Goal: Information Seeking & Learning: Find contact information

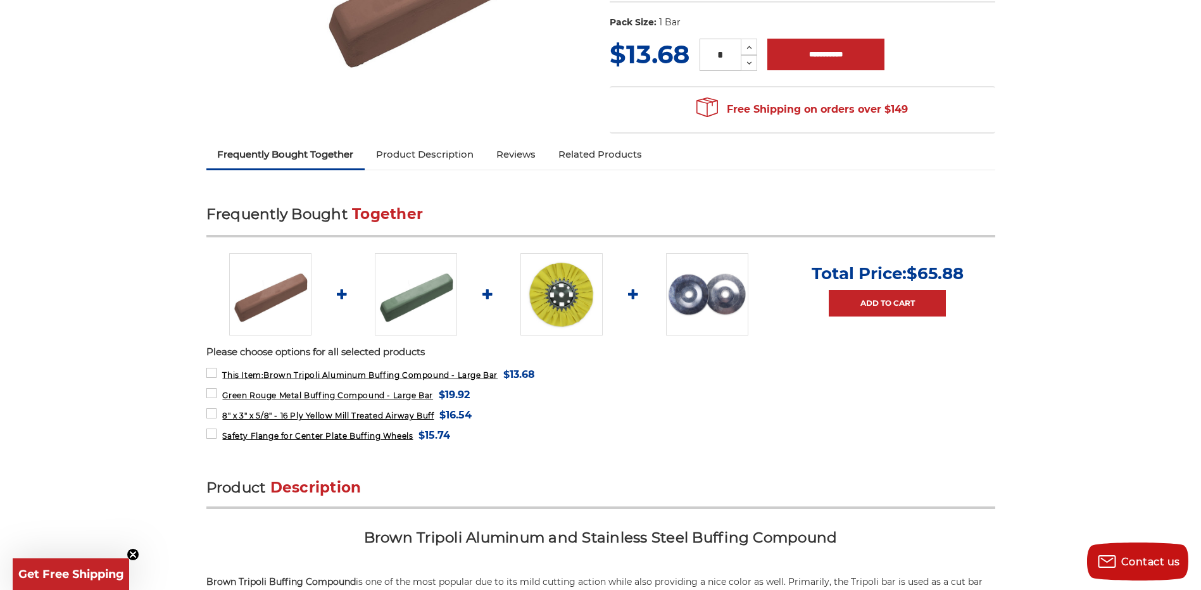
scroll to position [316, 0]
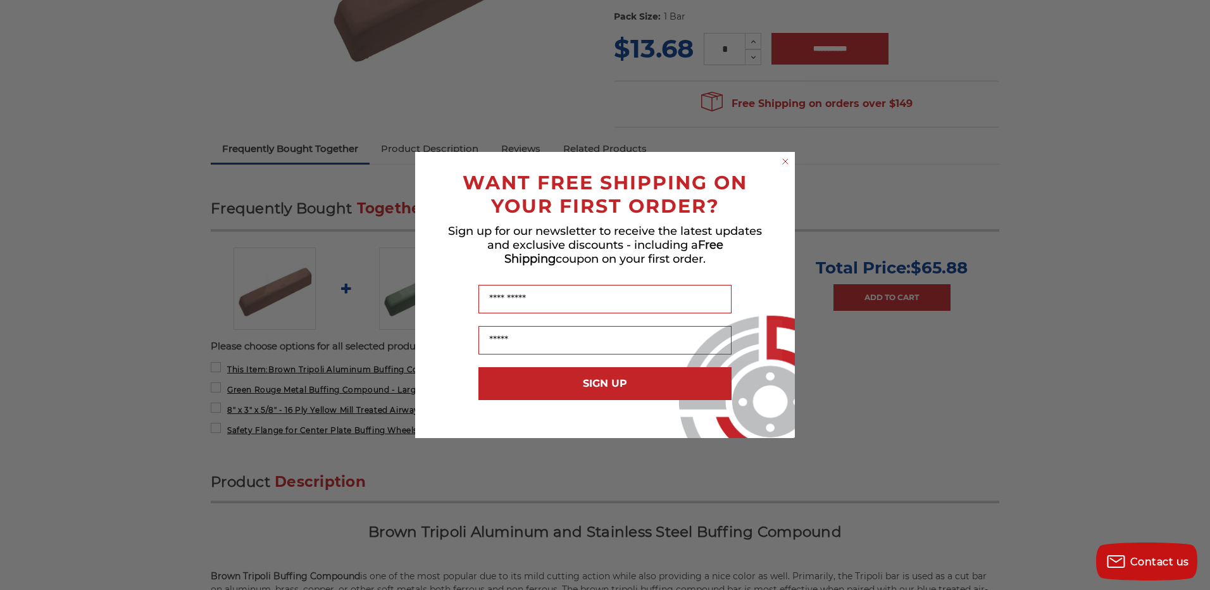
click at [789, 161] on circle "Close dialog" at bounding box center [786, 162] width 12 height 12
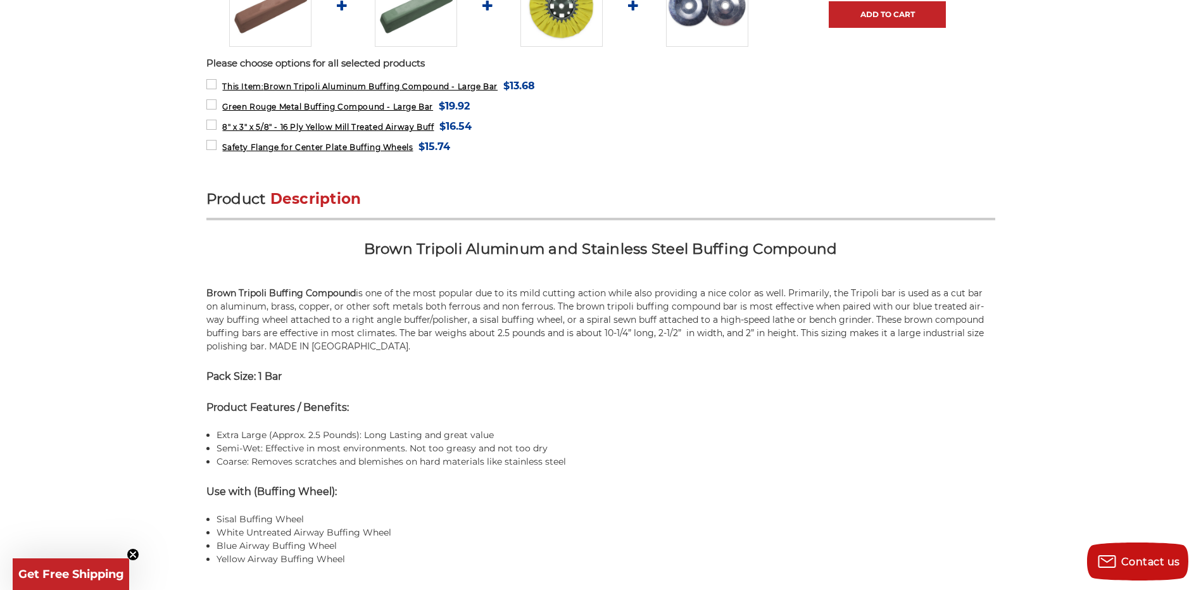
scroll to position [633, 0]
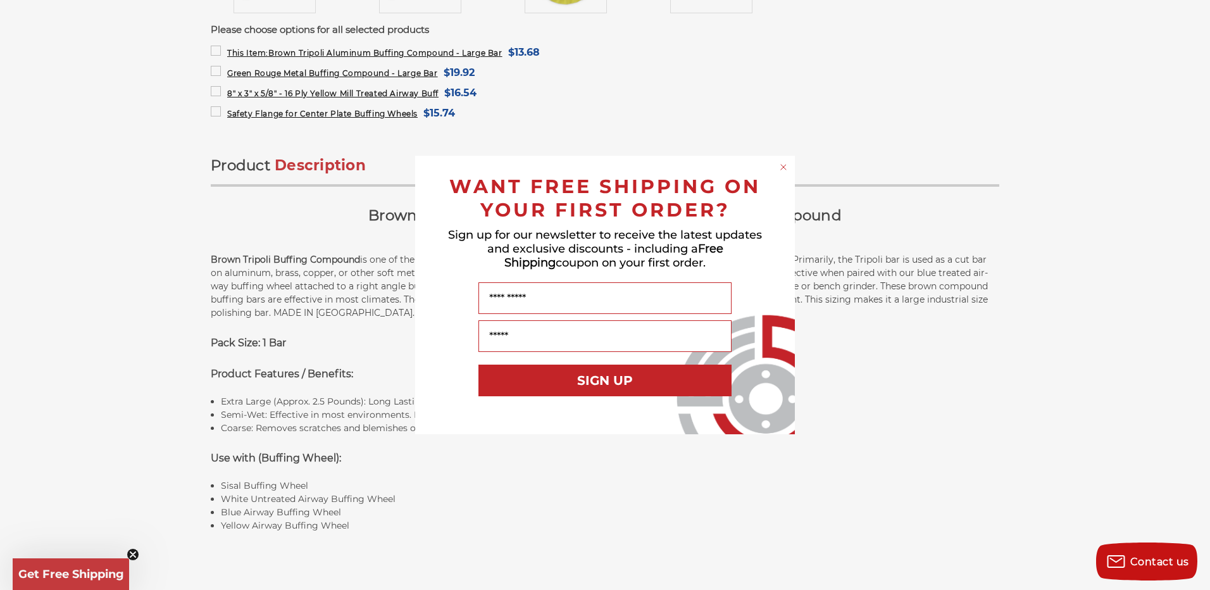
click at [782, 166] on circle "Close dialog" at bounding box center [784, 167] width 12 height 12
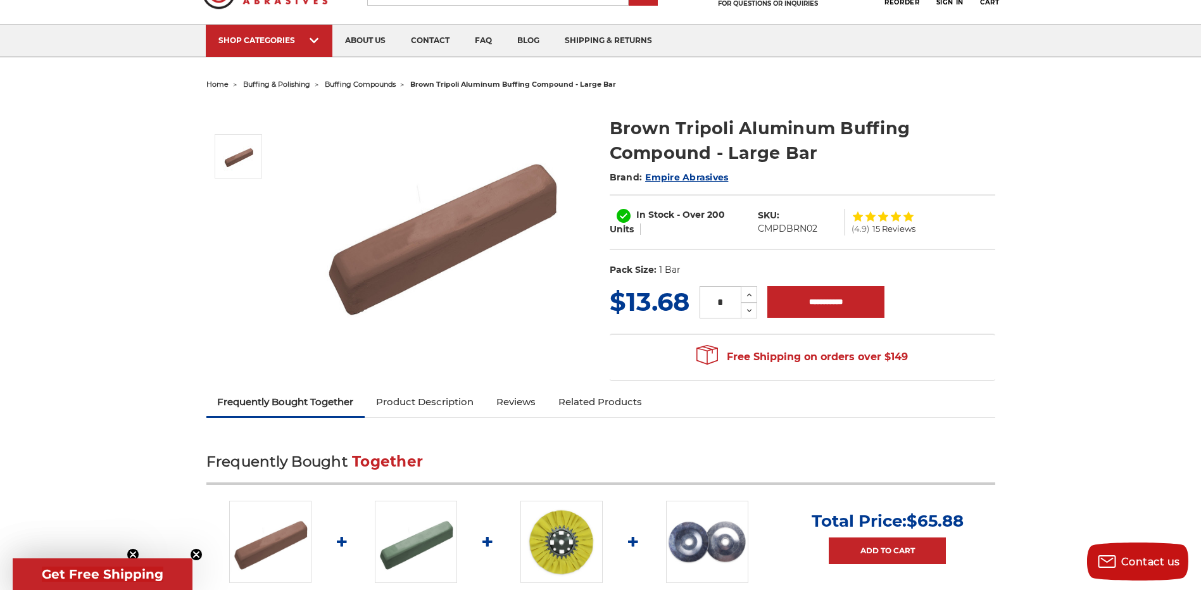
scroll to position [0, 0]
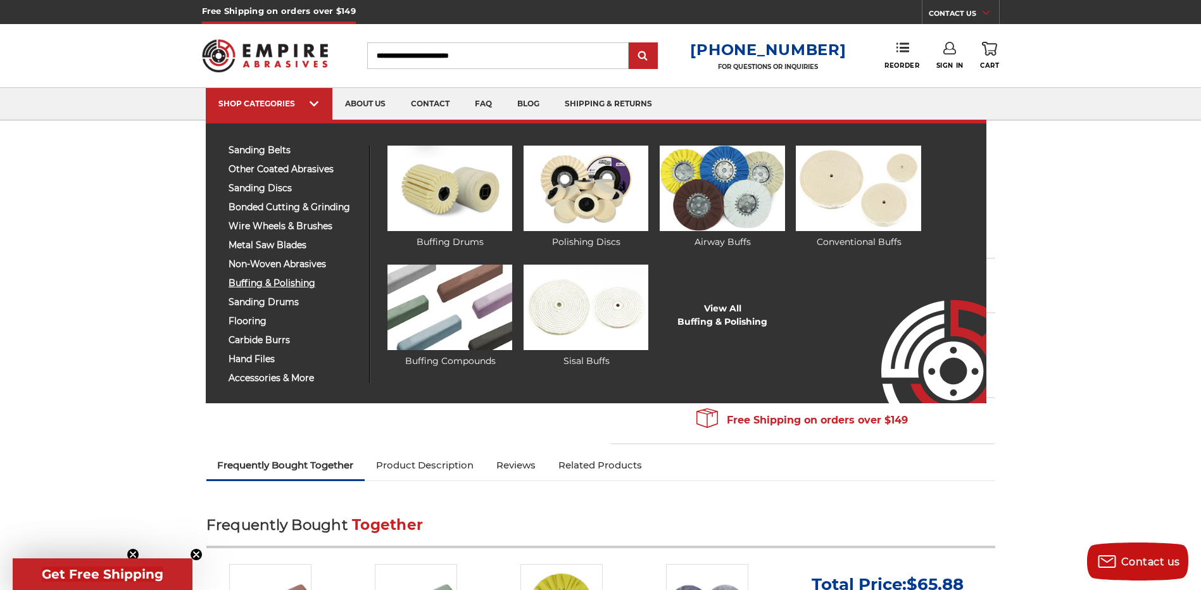
click at [305, 284] on span "buffing & polishing" at bounding box center [293, 282] width 131 height 9
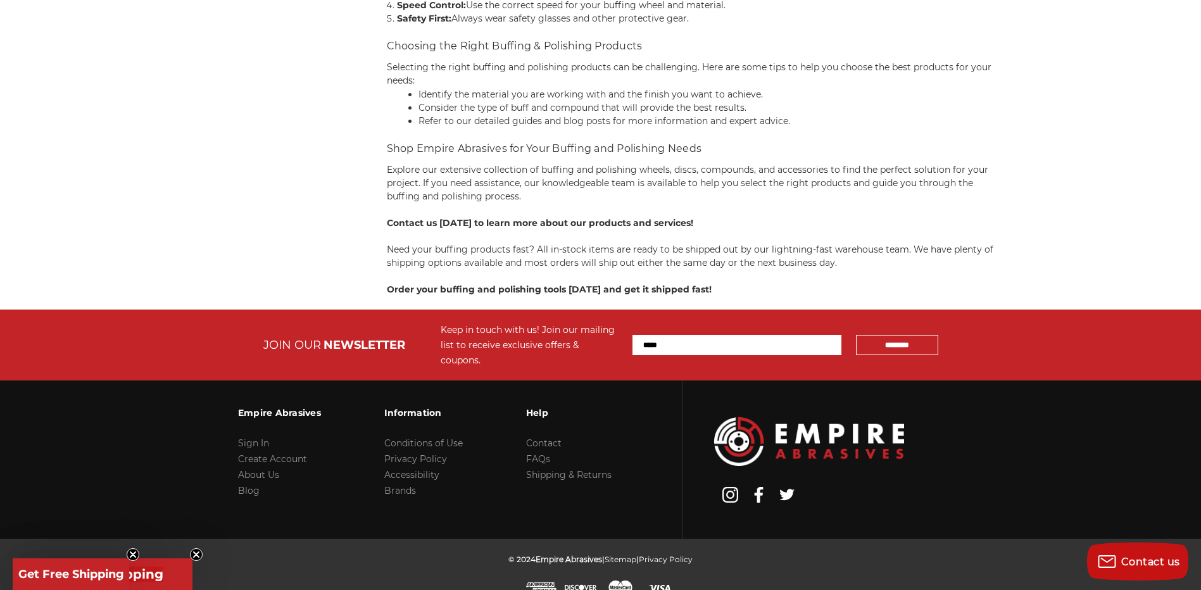
scroll to position [5137, 0]
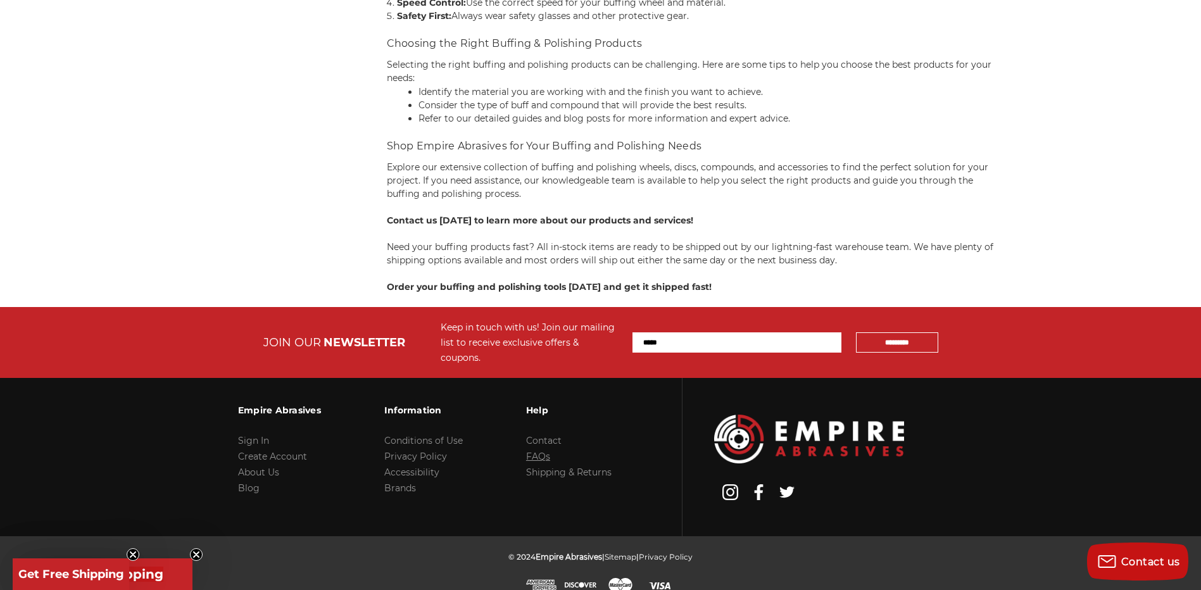
click at [544, 451] on link "FAQs" at bounding box center [538, 456] width 24 height 11
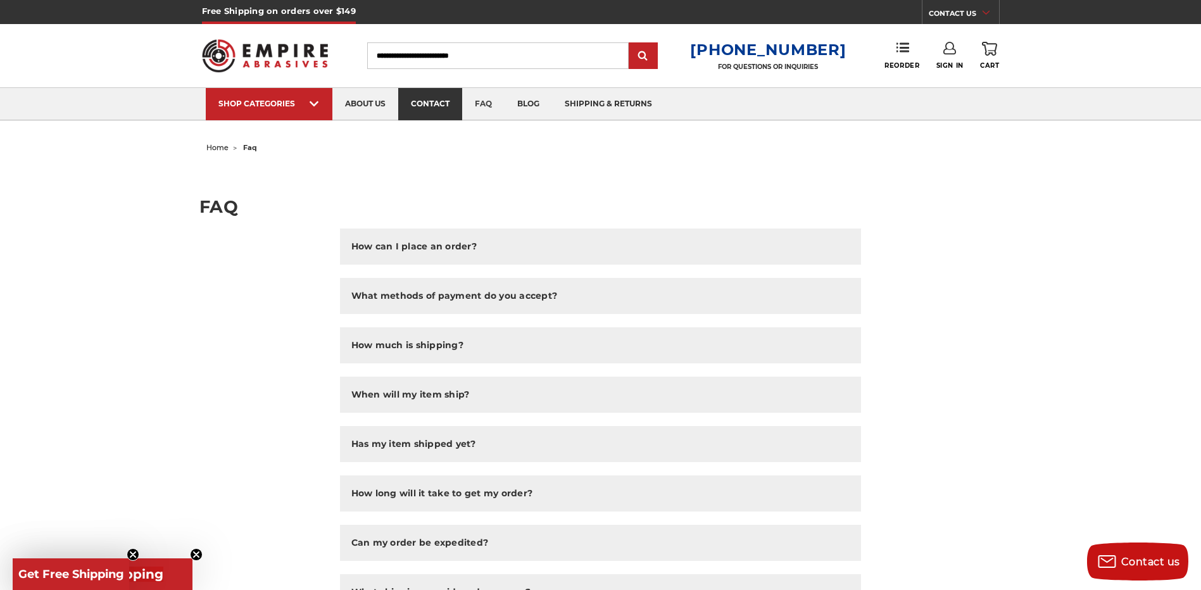
click at [444, 109] on link "contact" at bounding box center [430, 104] width 64 height 32
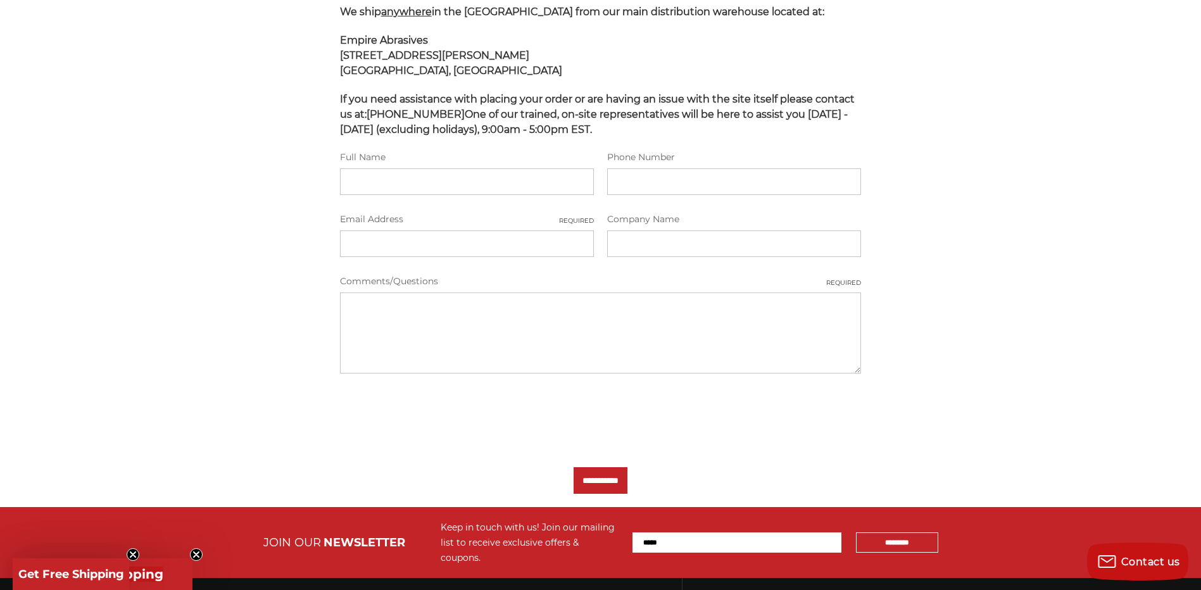
scroll to position [231, 0]
